Goal: Information Seeking & Learning: Learn about a topic

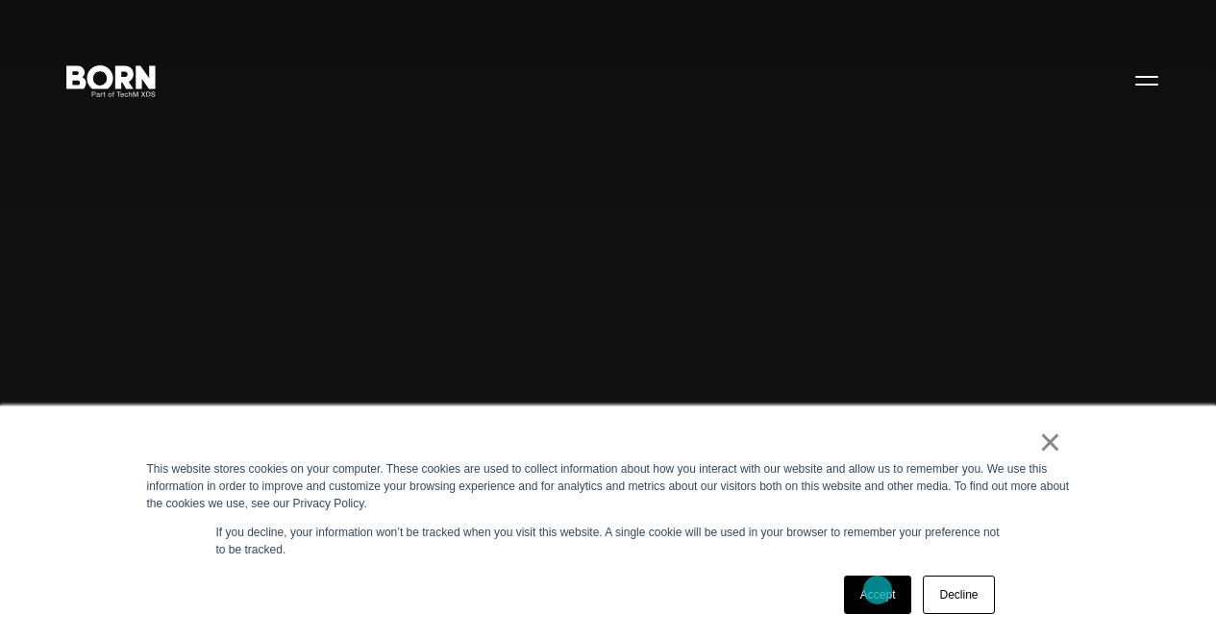
click at [878, 590] on link "Accept" at bounding box center [878, 595] width 68 height 38
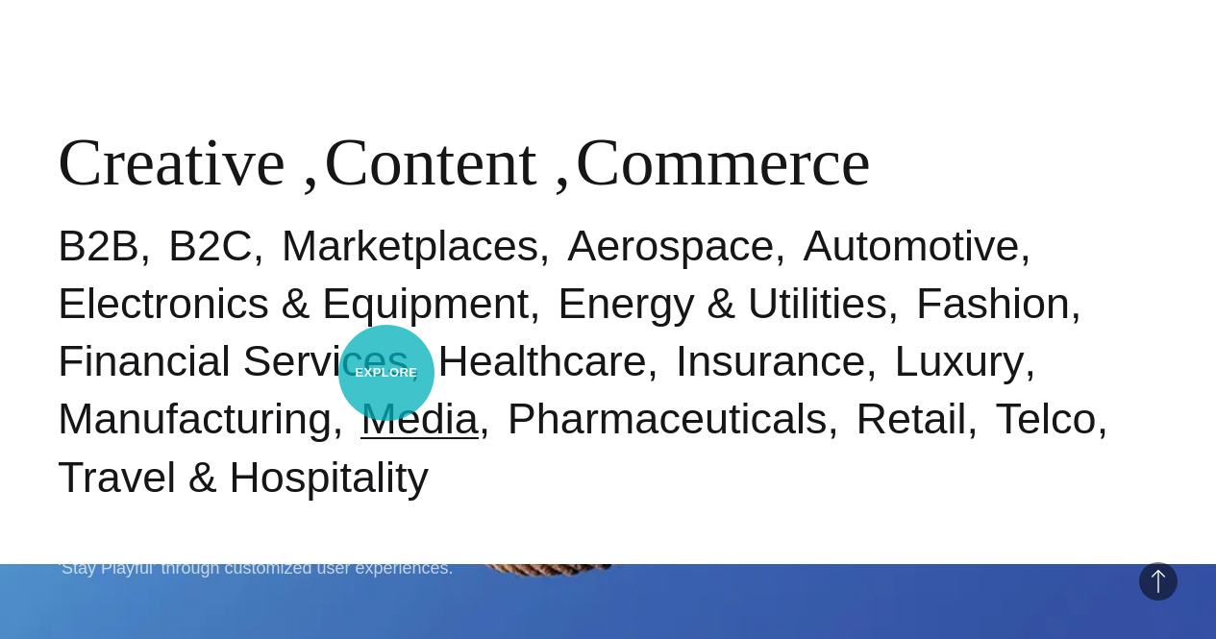
scroll to position [769, 0]
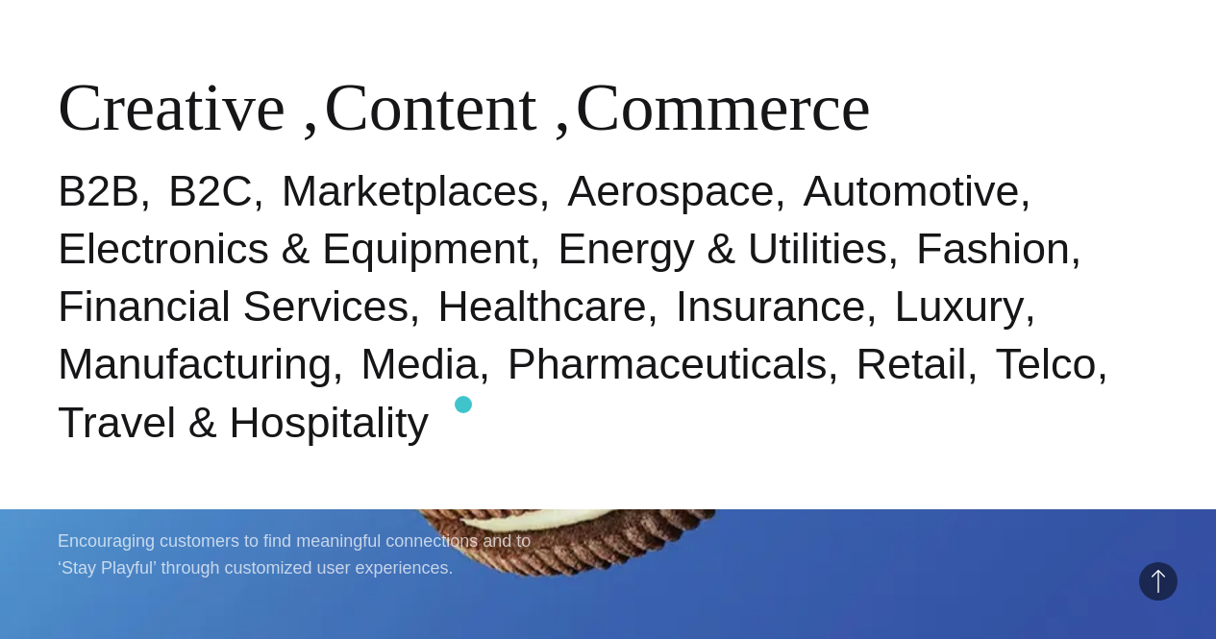
click at [463, 405] on ul "B2B B2C Marketplaces Aerospace Automotive Electronics & Equipment Energy & Util…" at bounding box center [608, 306] width 1101 height 289
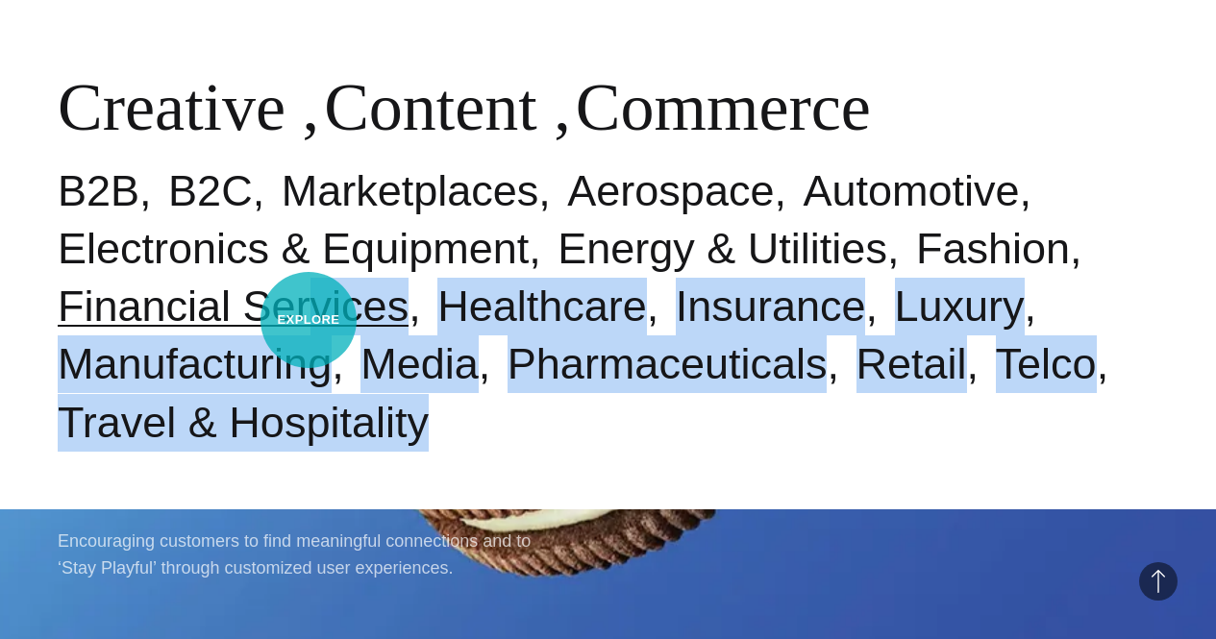
drag, startPoint x: 428, startPoint y: 409, endPoint x: 300, endPoint y: 309, distance: 162.3
click at [300, 309] on ul "B2B B2C Marketplaces Aerospace Automotive Electronics & Equipment Energy & Util…" at bounding box center [608, 306] width 1101 height 289
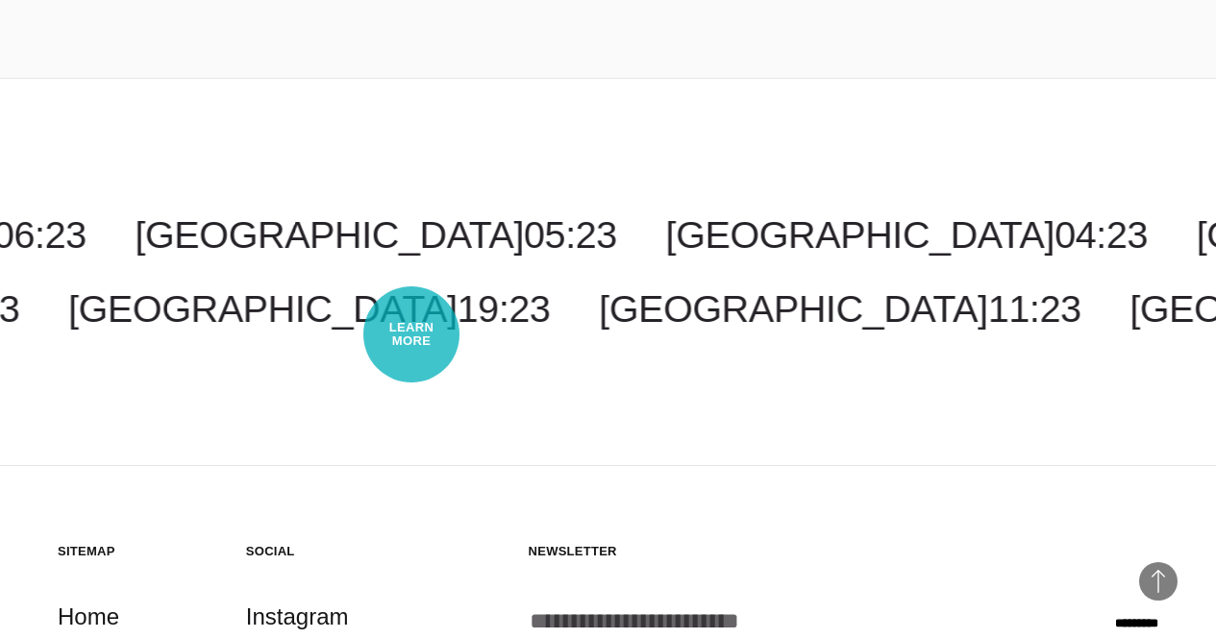
scroll to position [4384, 0]
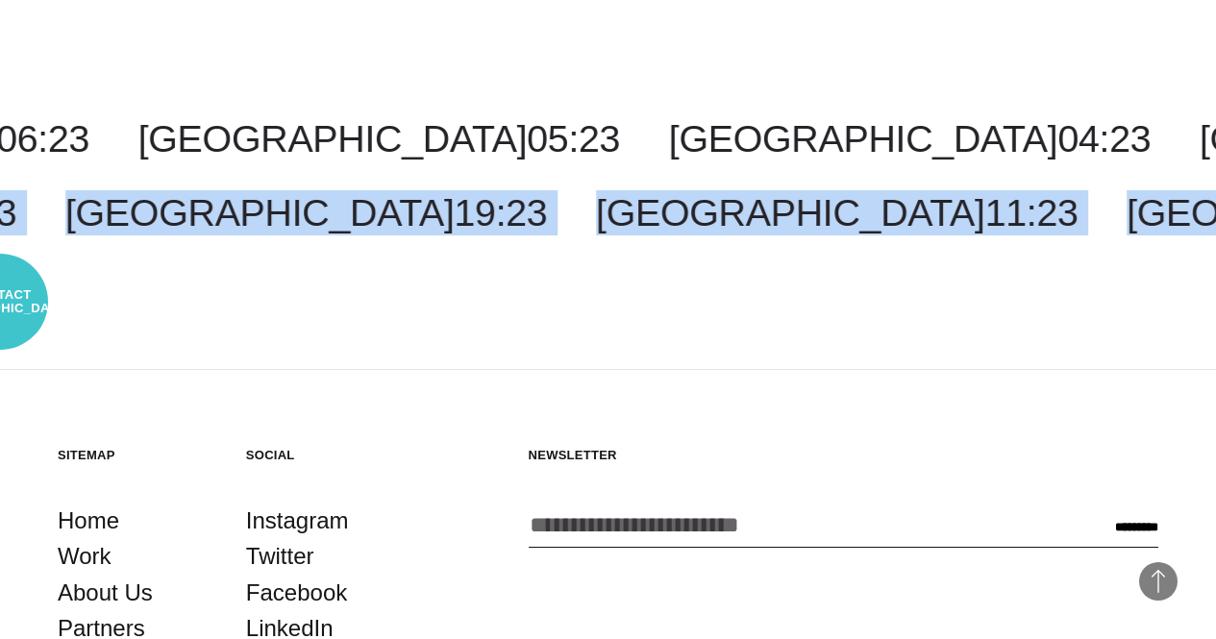
drag, startPoint x: 1084, startPoint y: 303, endPoint x: 0, endPoint y: 302, distance: 1084.2
click at [0, 235] on ul "London 11:23 Chennai 15:53 Pune 15:53 Singapore 18:23 Bangalore 15:53 Tokyo 19:…" at bounding box center [571, 212] width 1216 height 45
click at [815, 370] on div "Costa Rica 04:23 Malaysia 18:23 New York 06:23 Toronto 06:23 New Jersey 06:23 C…" at bounding box center [608, 176] width 1216 height 388
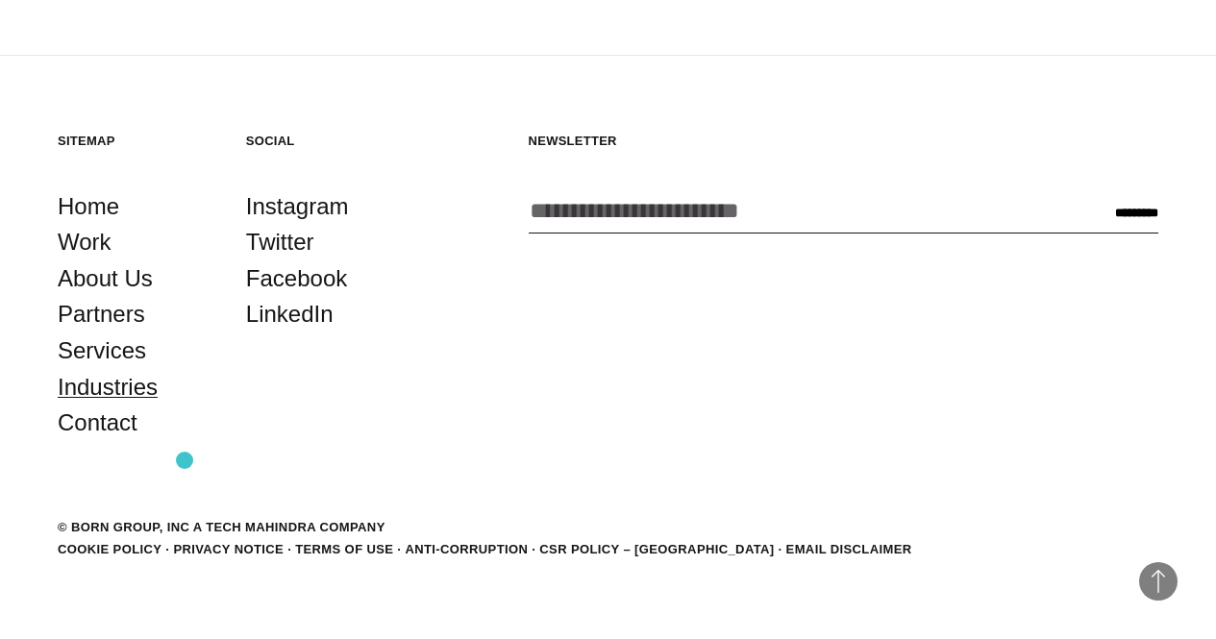
scroll to position [4768, 0]
click at [120, 332] on link "Partners" at bounding box center [101, 314] width 87 height 37
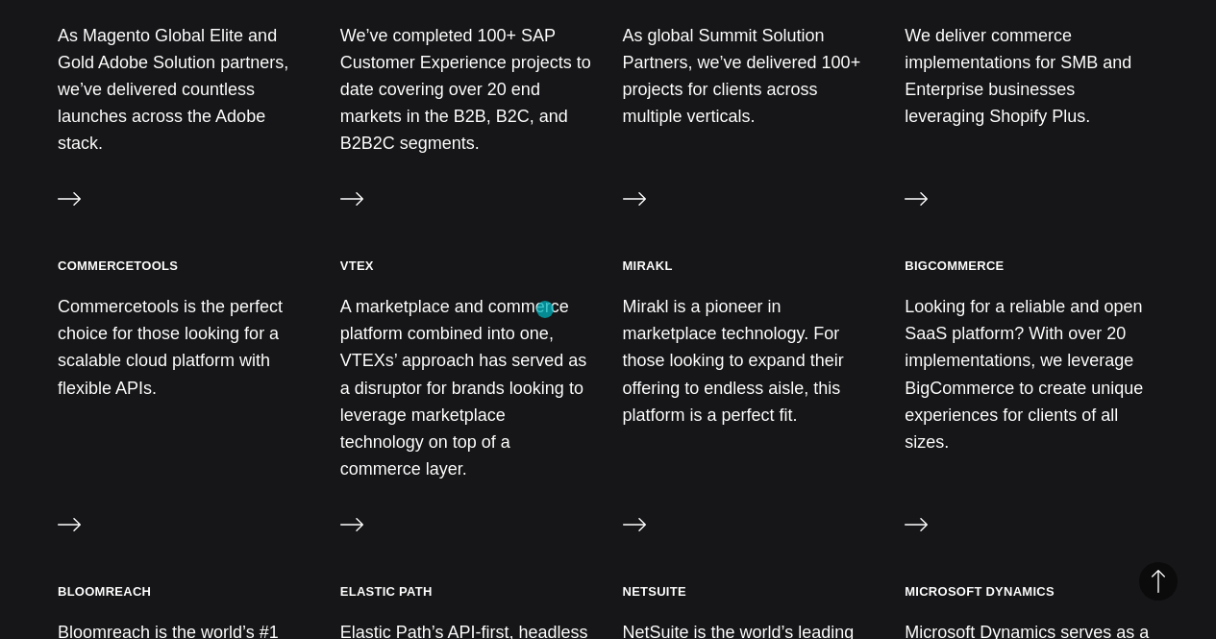
scroll to position [865, 0]
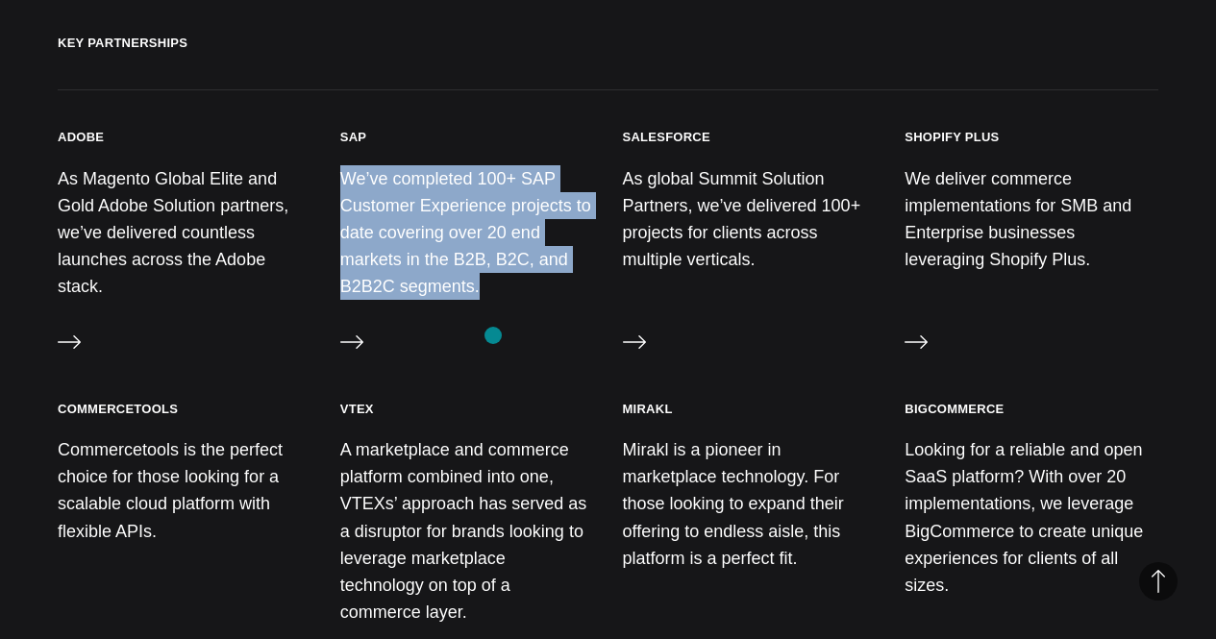
drag, startPoint x: 357, startPoint y: 213, endPoint x: 493, endPoint y: 335, distance: 183.1
click at [493, 301] on p "We’ve completed 100+ SAP Customer Experience projects to date covering over 20 …" at bounding box center [467, 233] width 254 height 136
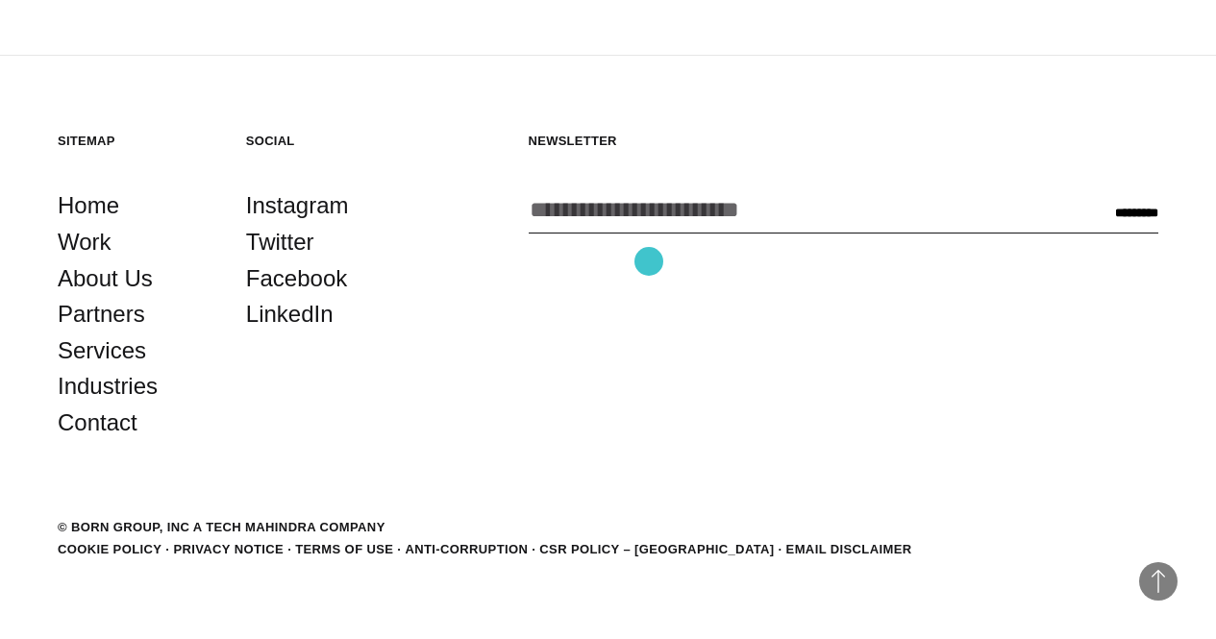
scroll to position [3983, 0]
